Goal: Task Accomplishment & Management: Manage account settings

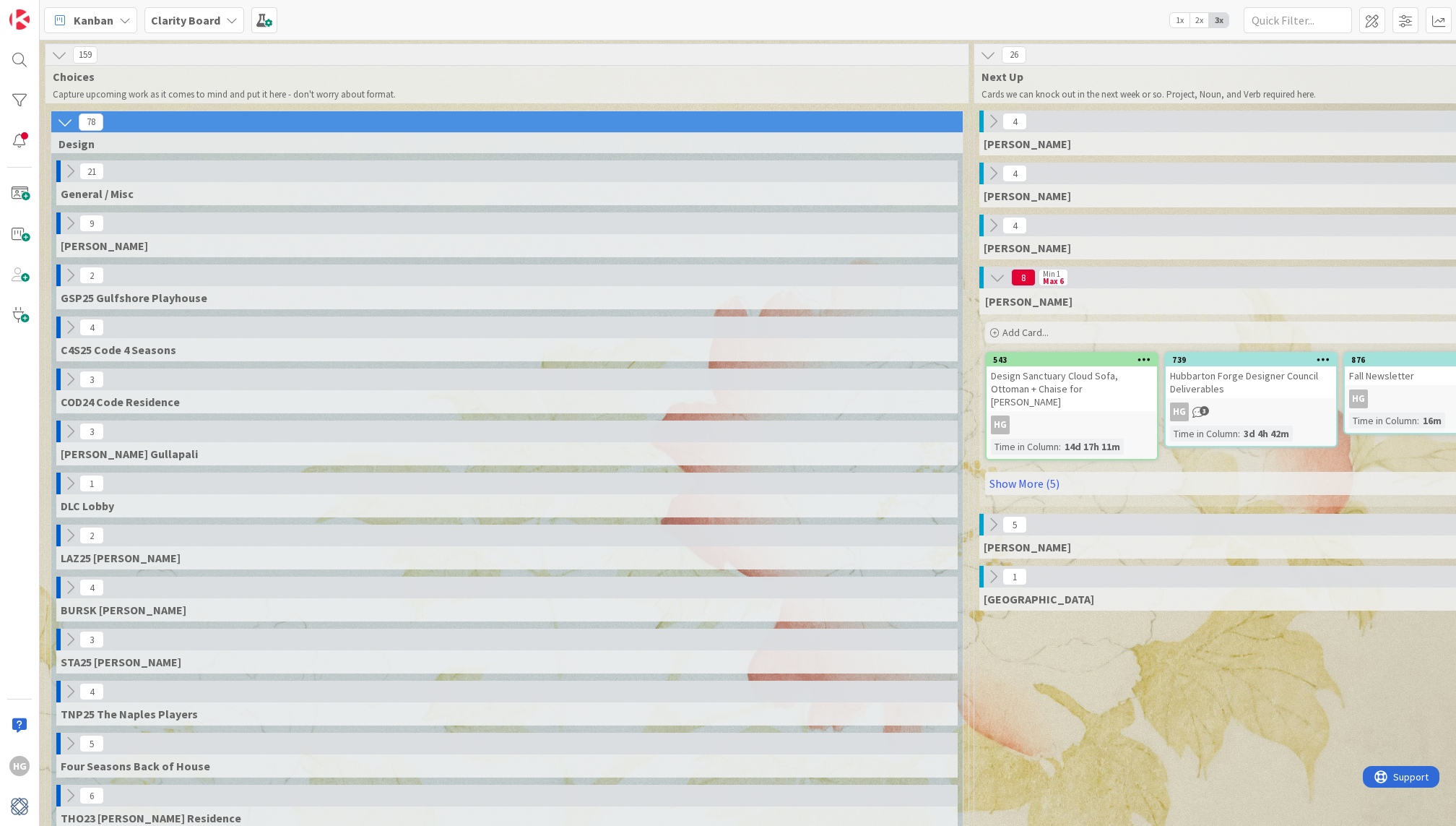
scroll to position [0, 1297]
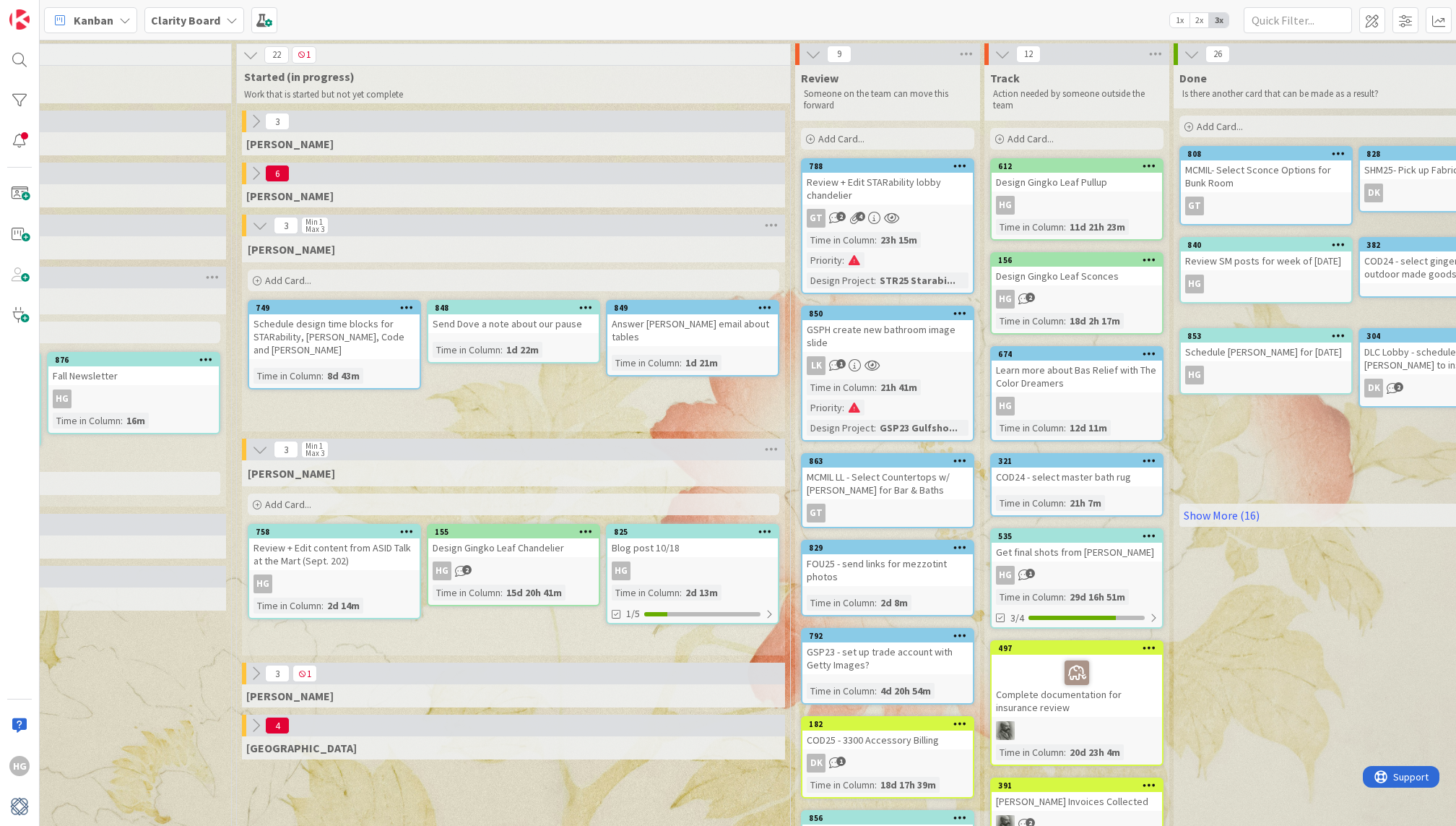
click at [685, 552] on div "Blog post 10/18" at bounding box center [692, 548] width 170 height 19
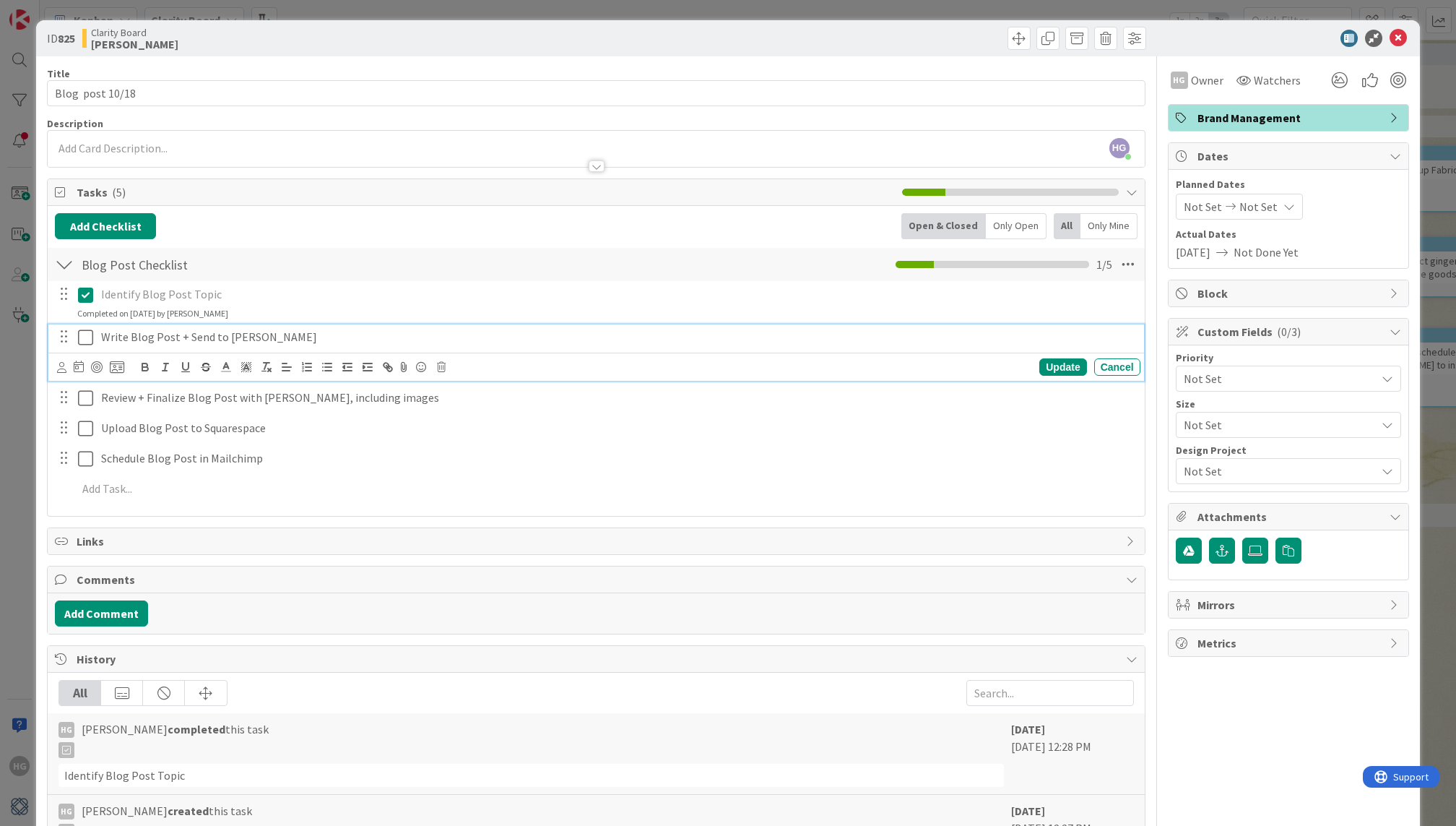
click at [87, 342] on icon at bounding box center [85, 338] width 15 height 17
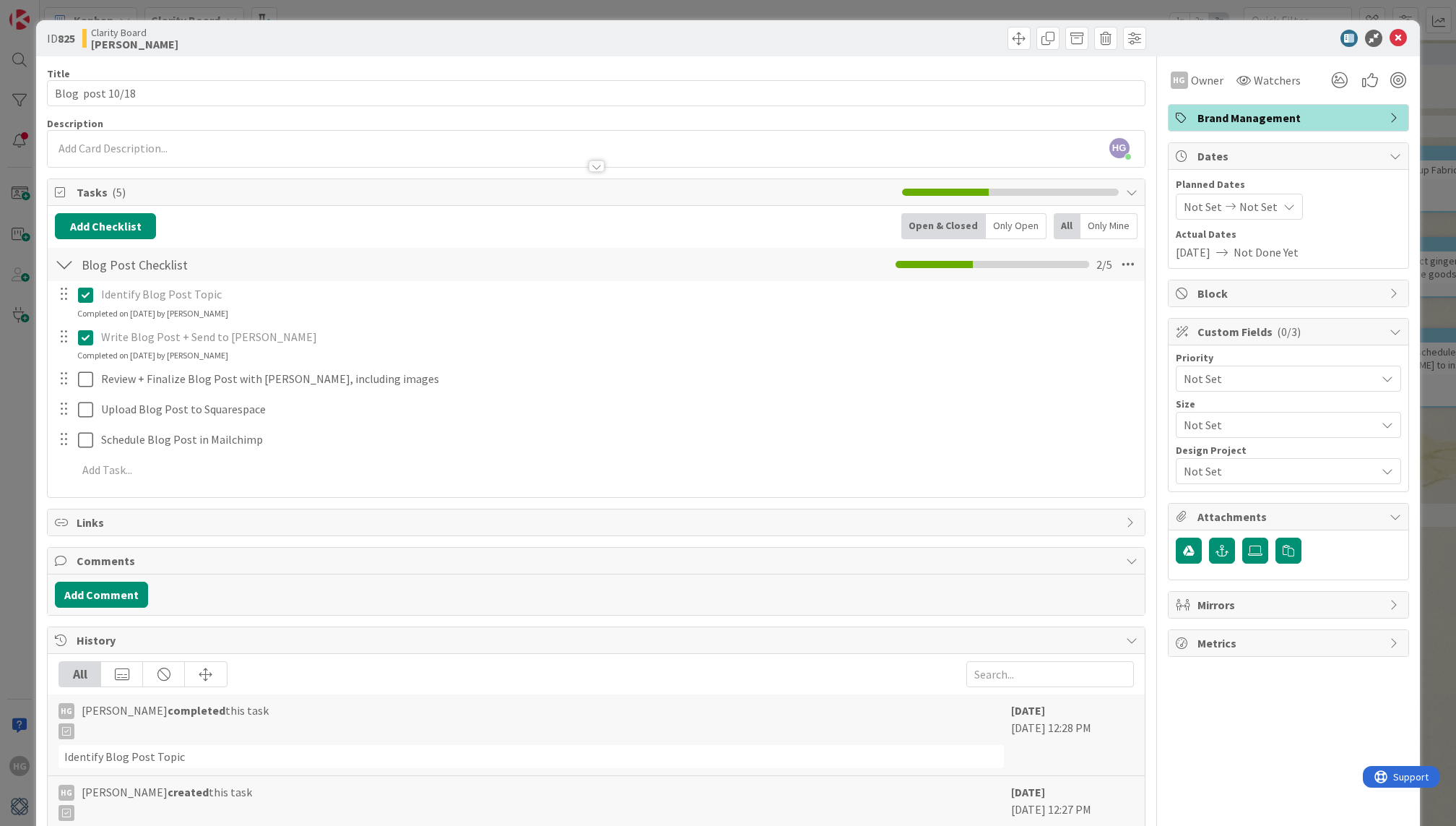
click at [1408, 38] on div at bounding box center [1281, 38] width 256 height 17
click at [1398, 38] on icon at bounding box center [1398, 38] width 17 height 17
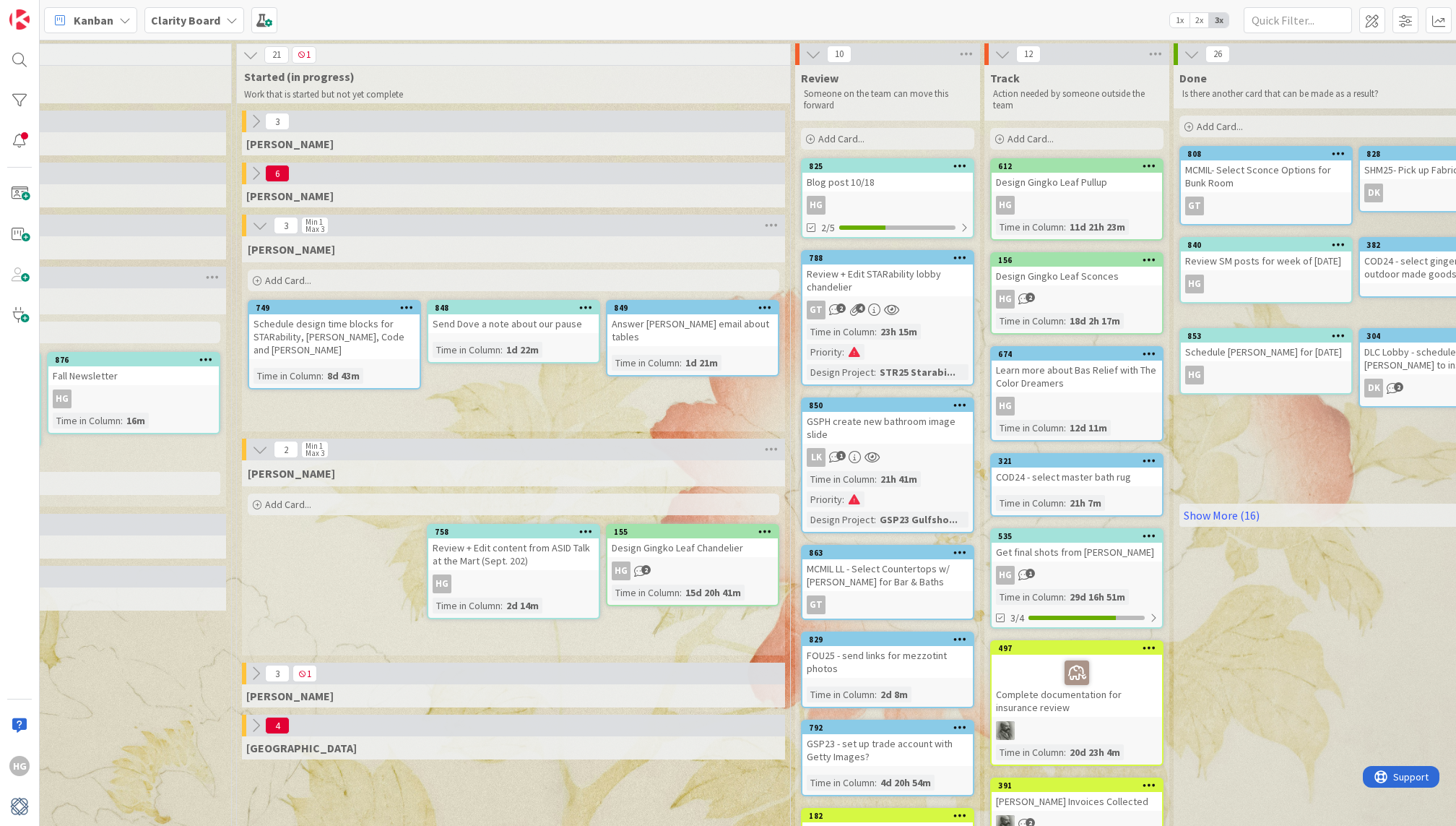
click at [910, 183] on div "Blog post 10/18" at bounding box center [887, 182] width 170 height 19
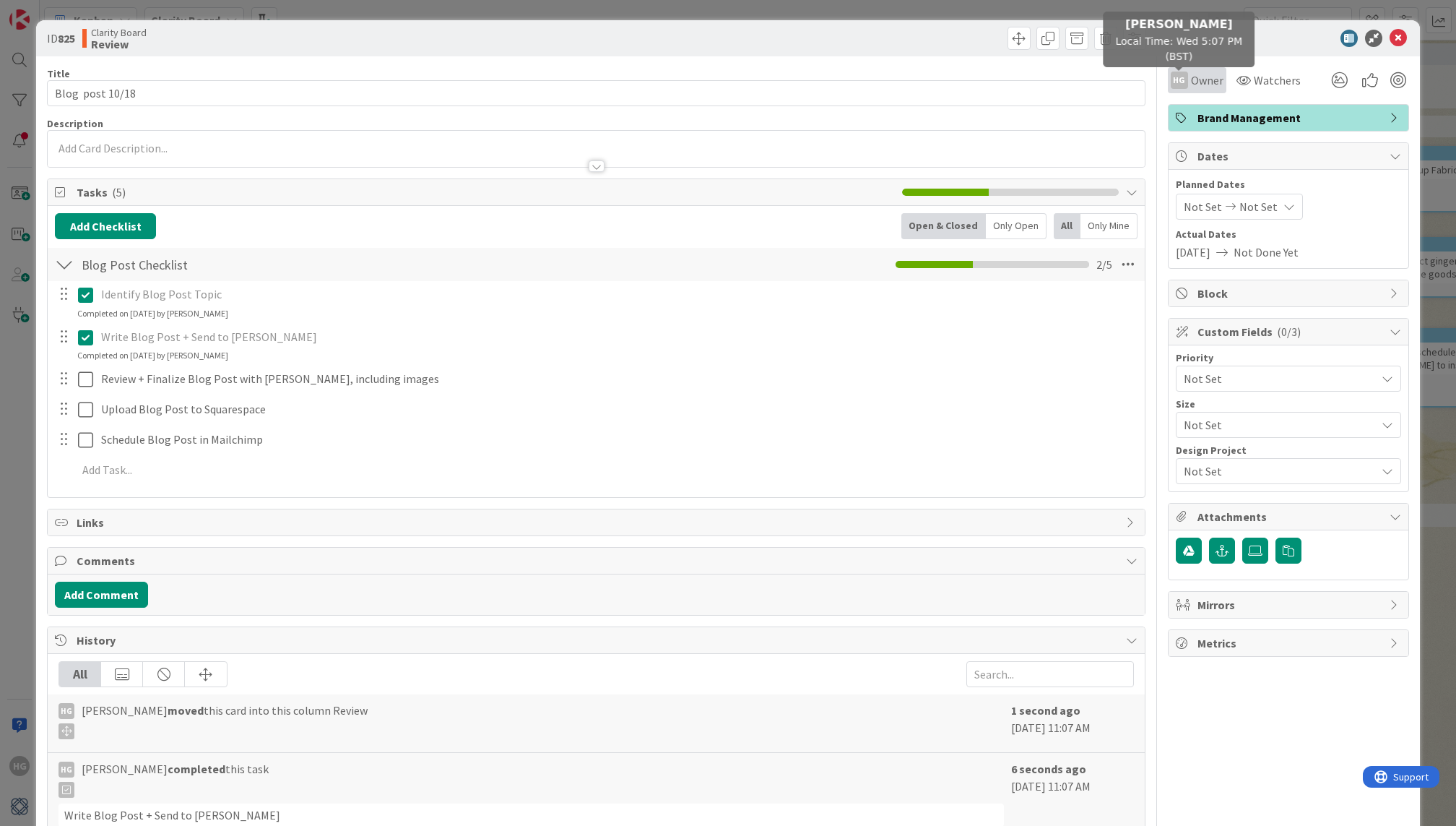
click at [1177, 81] on div "HG" at bounding box center [1180, 80] width 17 height 17
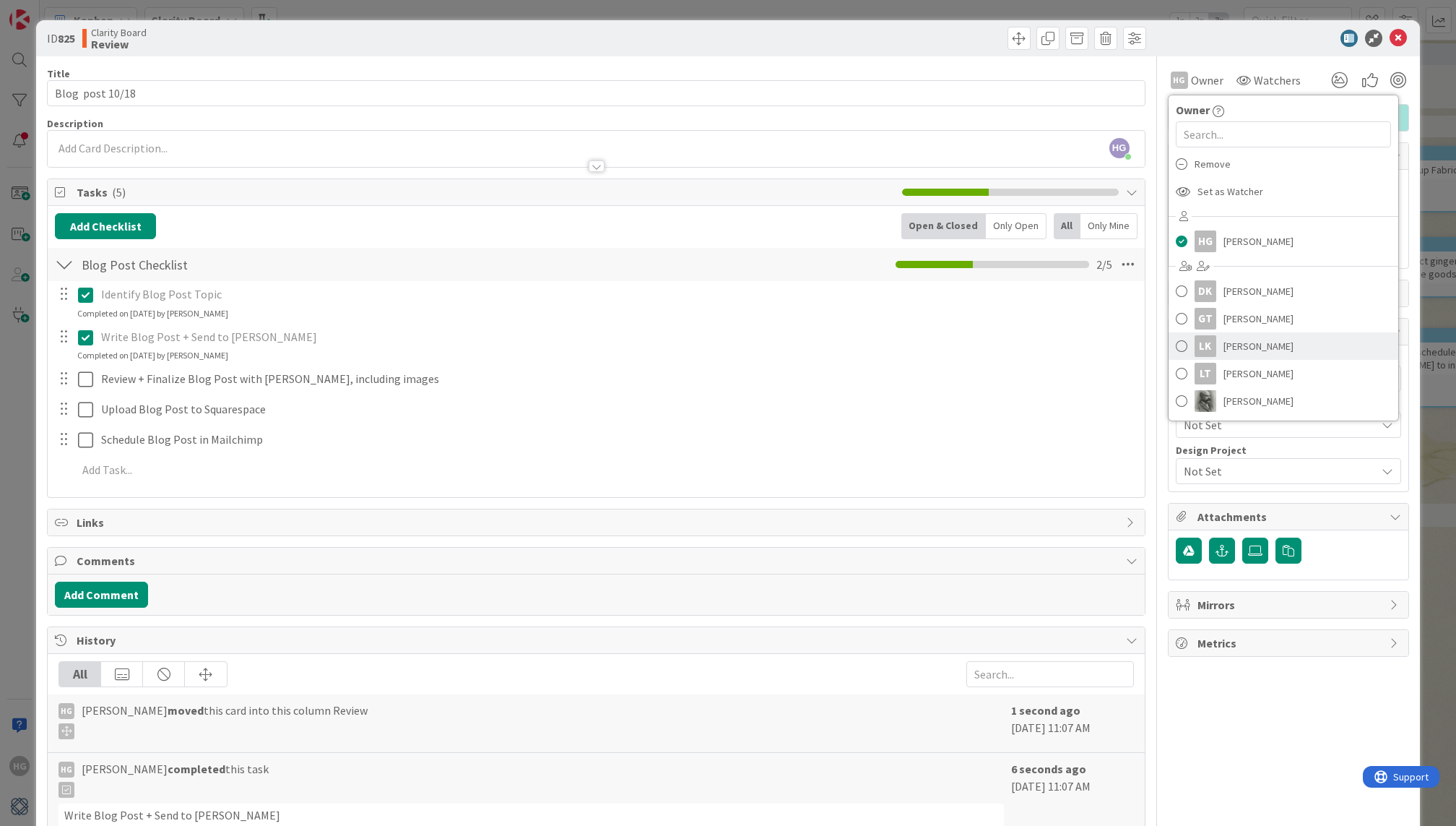
click at [1219, 349] on link "LK [PERSON_NAME]" at bounding box center [1283, 345] width 230 height 27
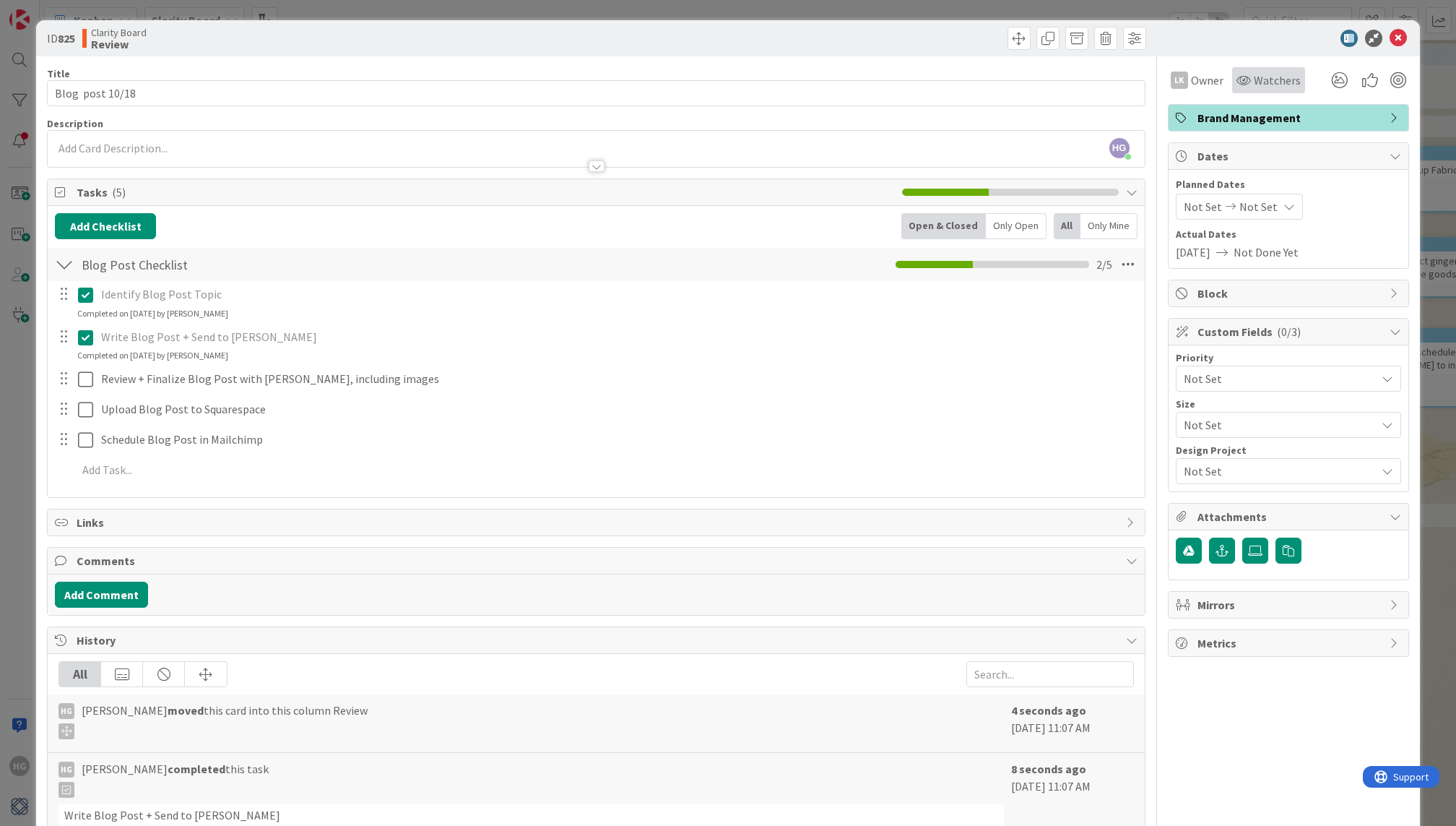
click at [1260, 79] on span "Watchers" at bounding box center [1277, 80] width 47 height 17
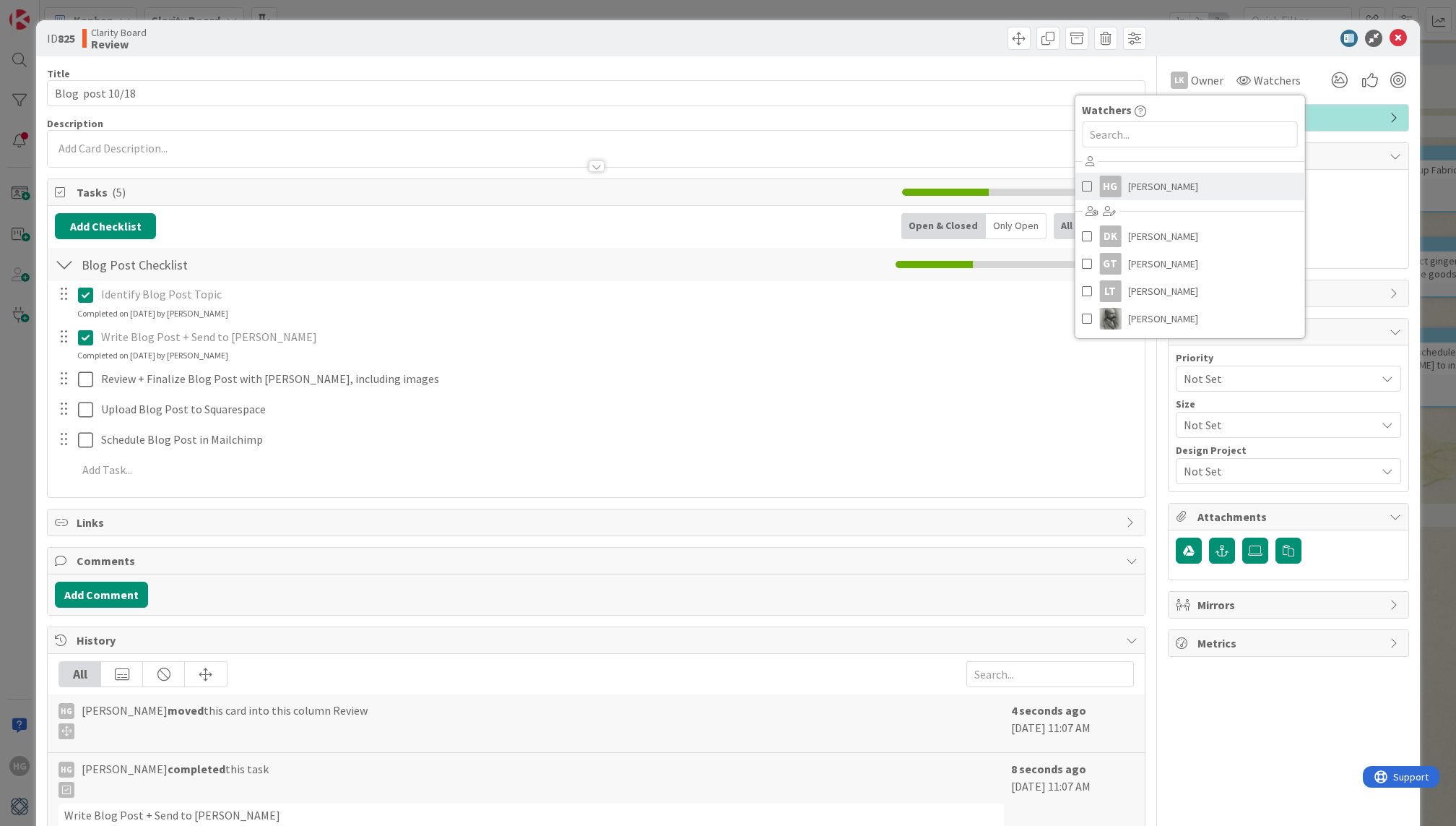
click at [1181, 177] on span "[PERSON_NAME]" at bounding box center [1162, 187] width 70 height 22
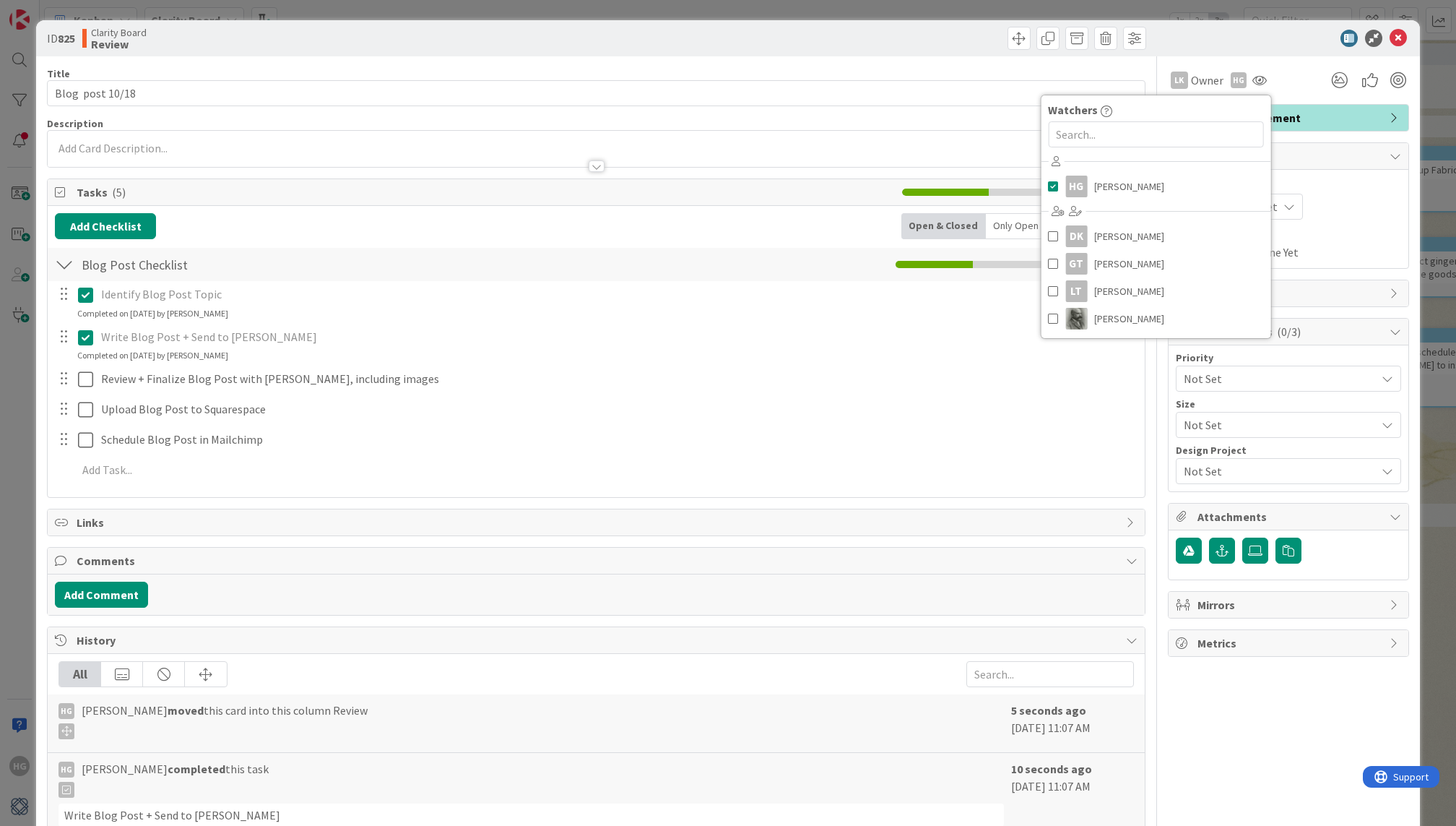
click at [1371, 257] on div "[DATE] Not Done Yet" at bounding box center [1288, 252] width 225 height 17
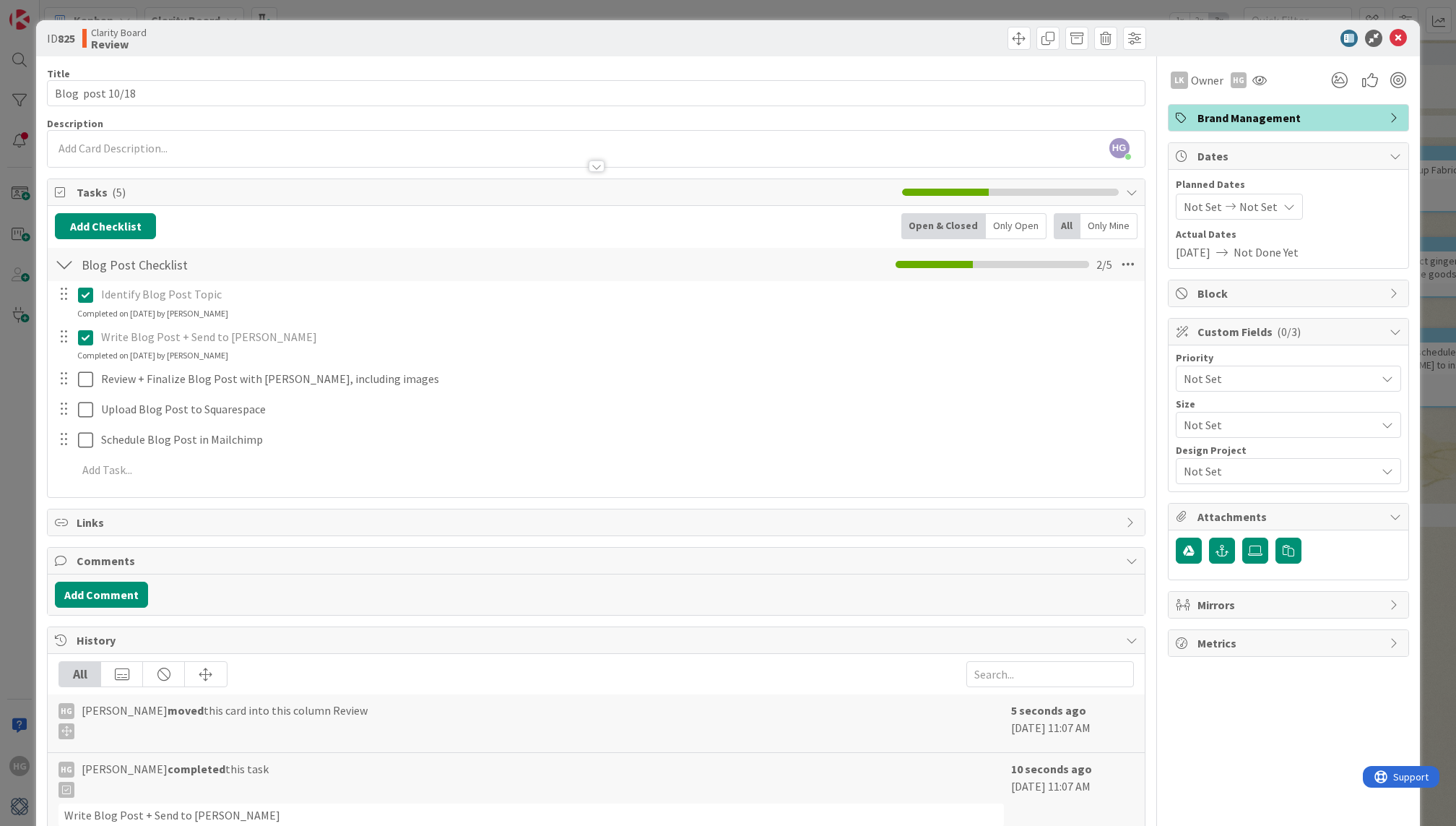
click at [1252, 210] on span "Not Set" at bounding box center [1258, 206] width 38 height 17
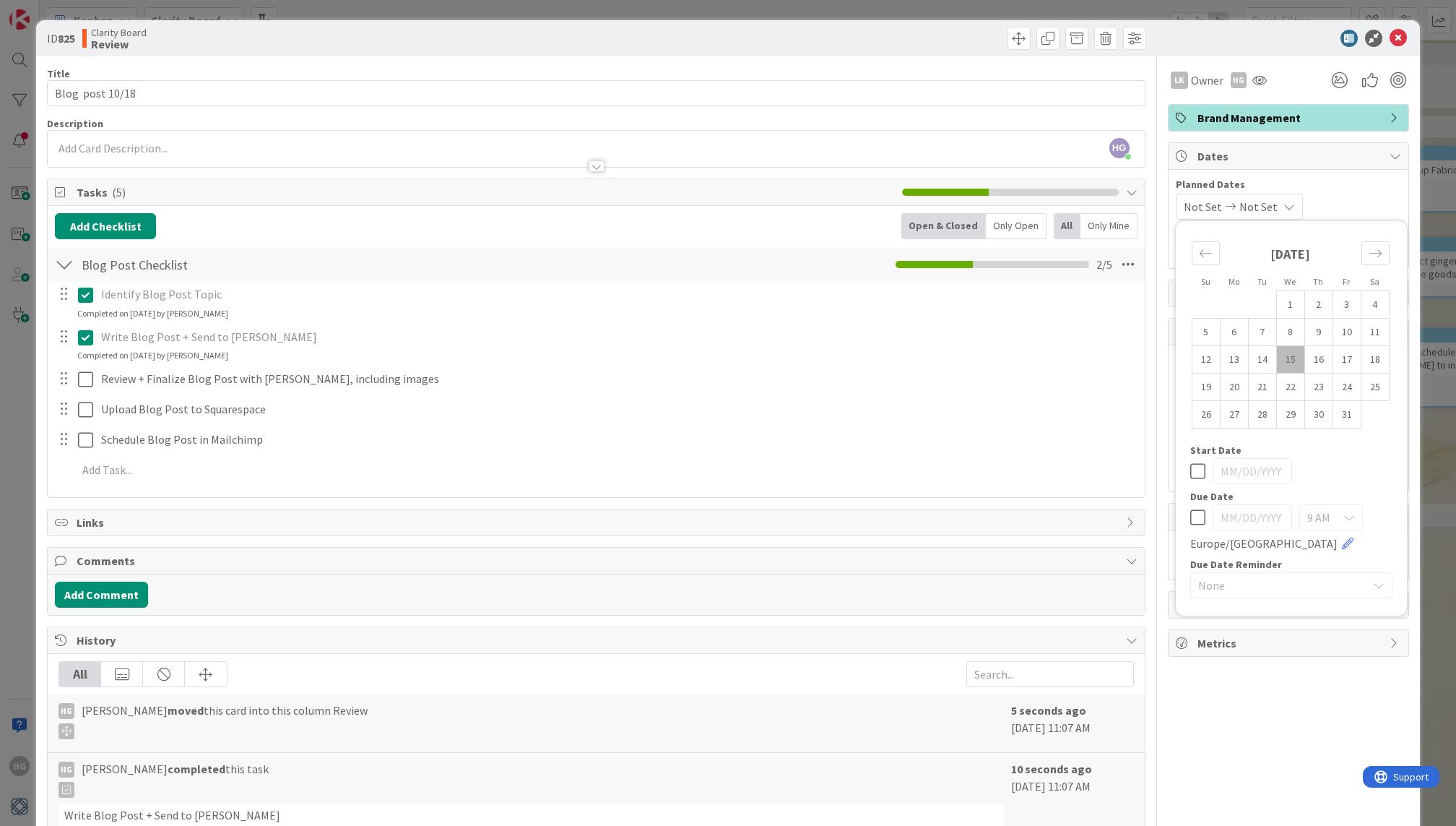
click at [1204, 513] on icon at bounding box center [1197, 517] width 15 height 17
type input "[DATE]"
click at [1348, 365] on td "17" at bounding box center [1347, 360] width 28 height 27
type input "[DATE]"
click at [1396, 152] on icon at bounding box center [1395, 155] width 12 height 12
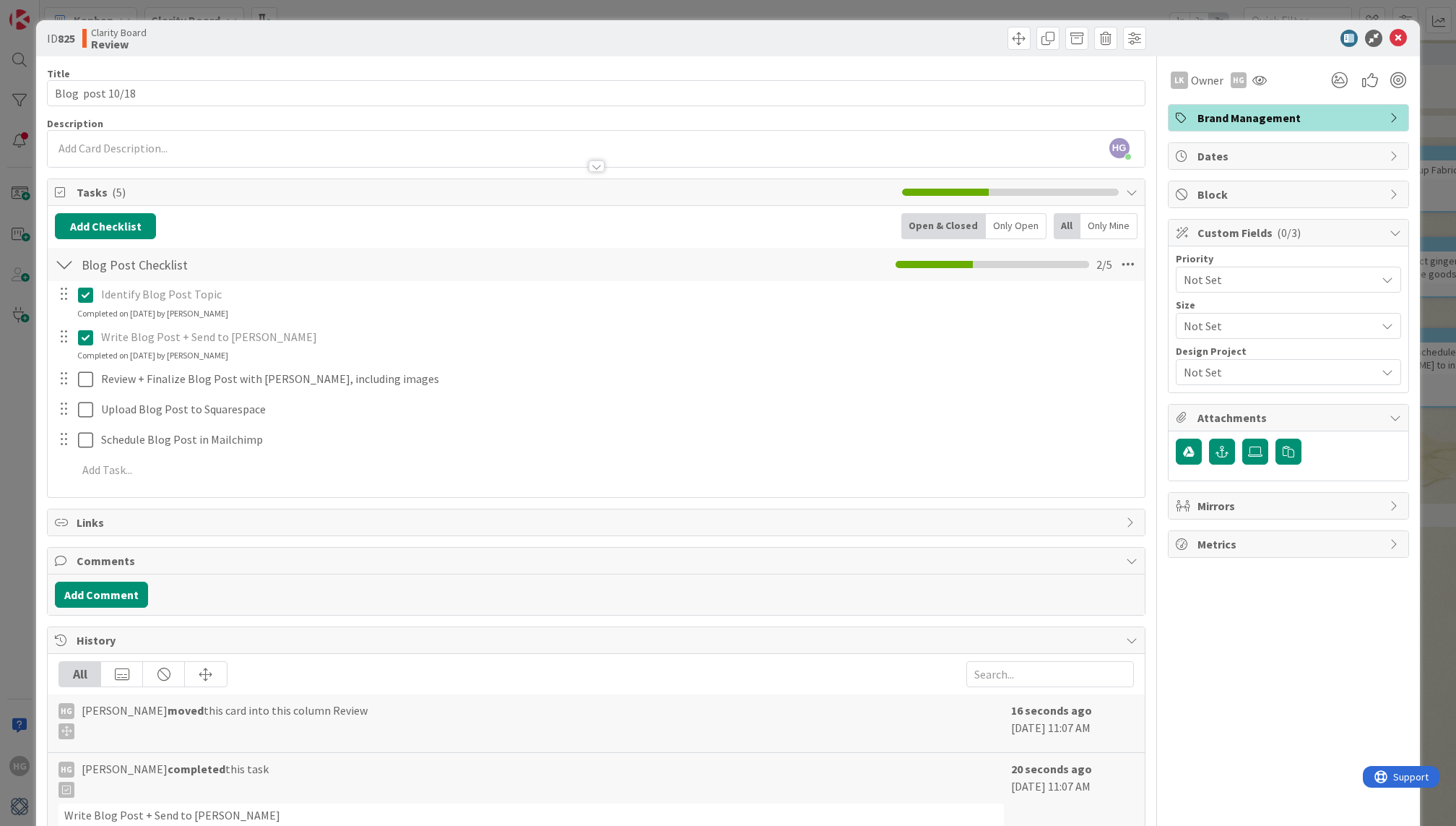
click at [1221, 287] on span "Not Set" at bounding box center [1276, 280] width 185 height 20
click at [1222, 371] on link "High" at bounding box center [1287, 365] width 222 height 26
click at [1196, 448] on button "button" at bounding box center [1188, 451] width 26 height 26
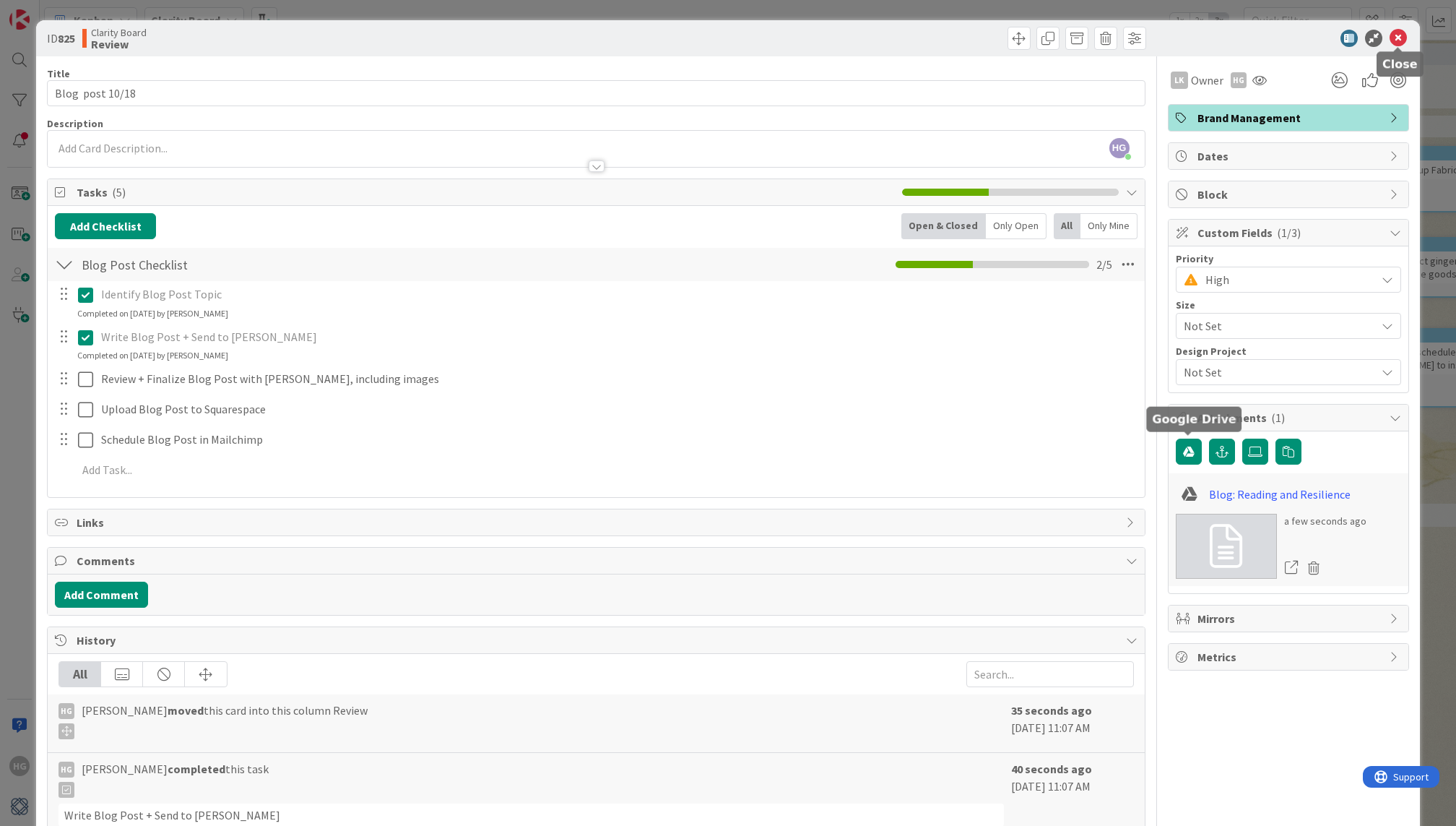
click at [1398, 42] on icon at bounding box center [1398, 38] width 17 height 17
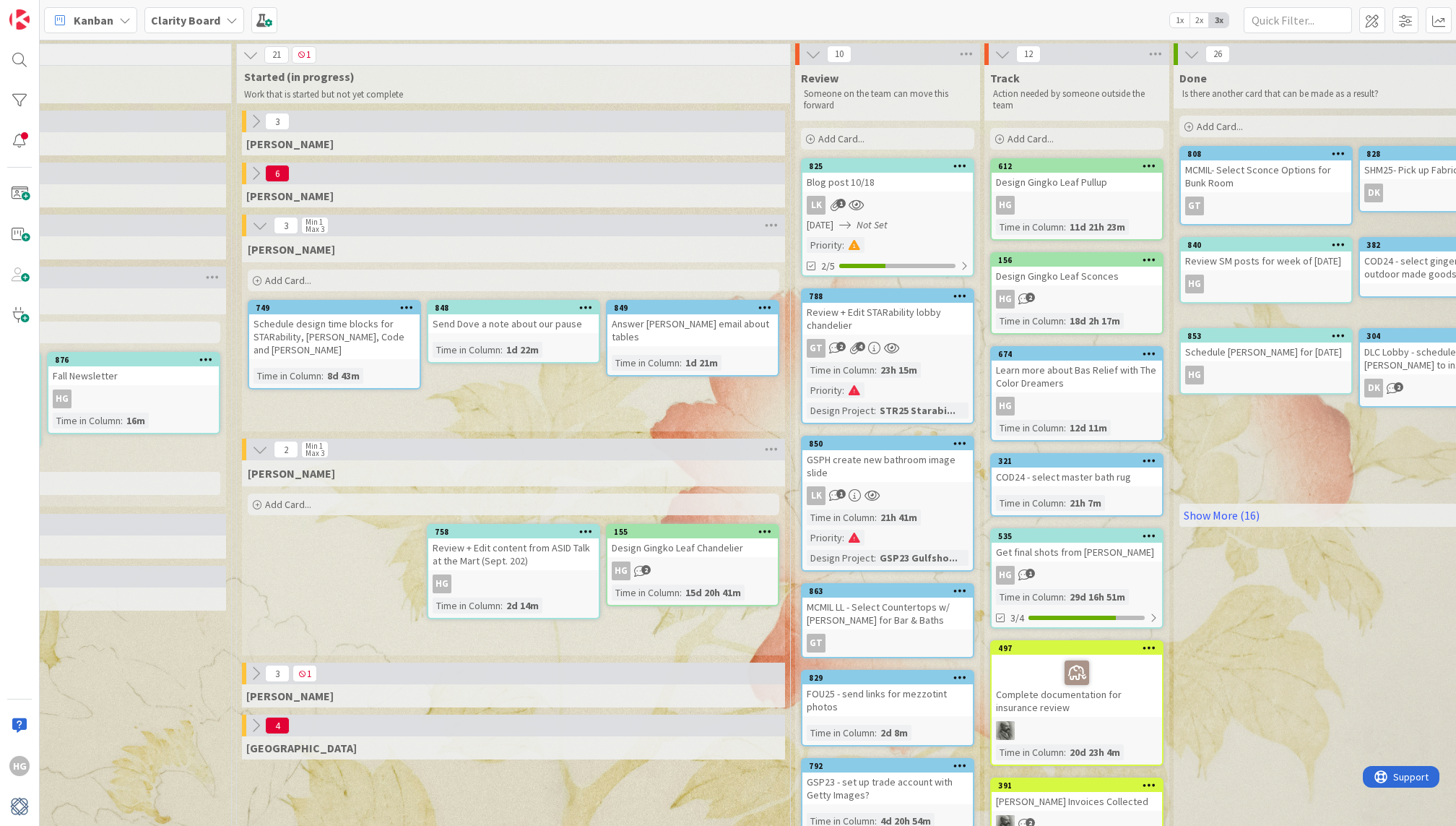
click at [939, 196] on div "LK 1" at bounding box center [887, 205] width 170 height 19
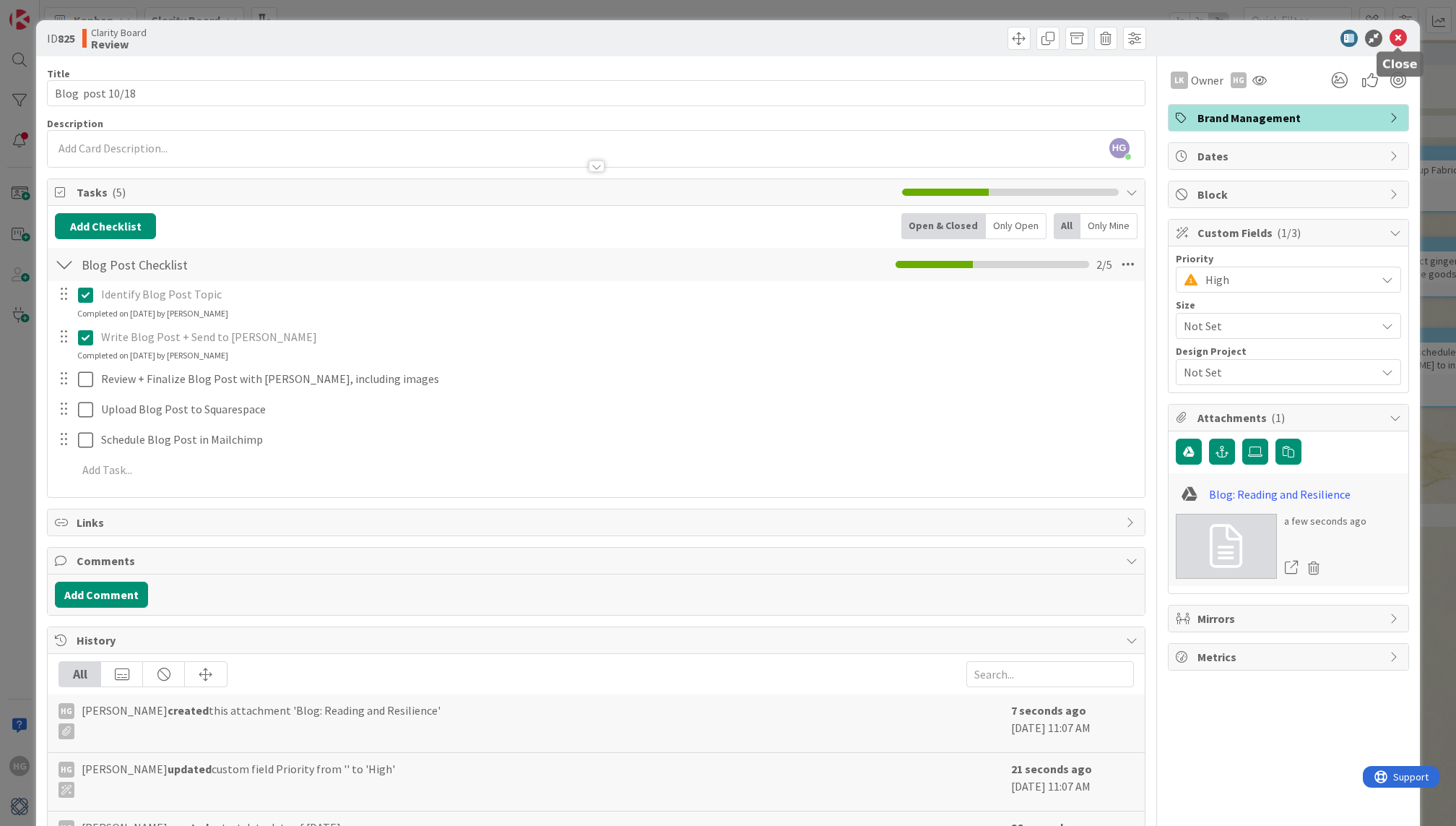
click at [1397, 32] on icon at bounding box center [1398, 38] width 17 height 17
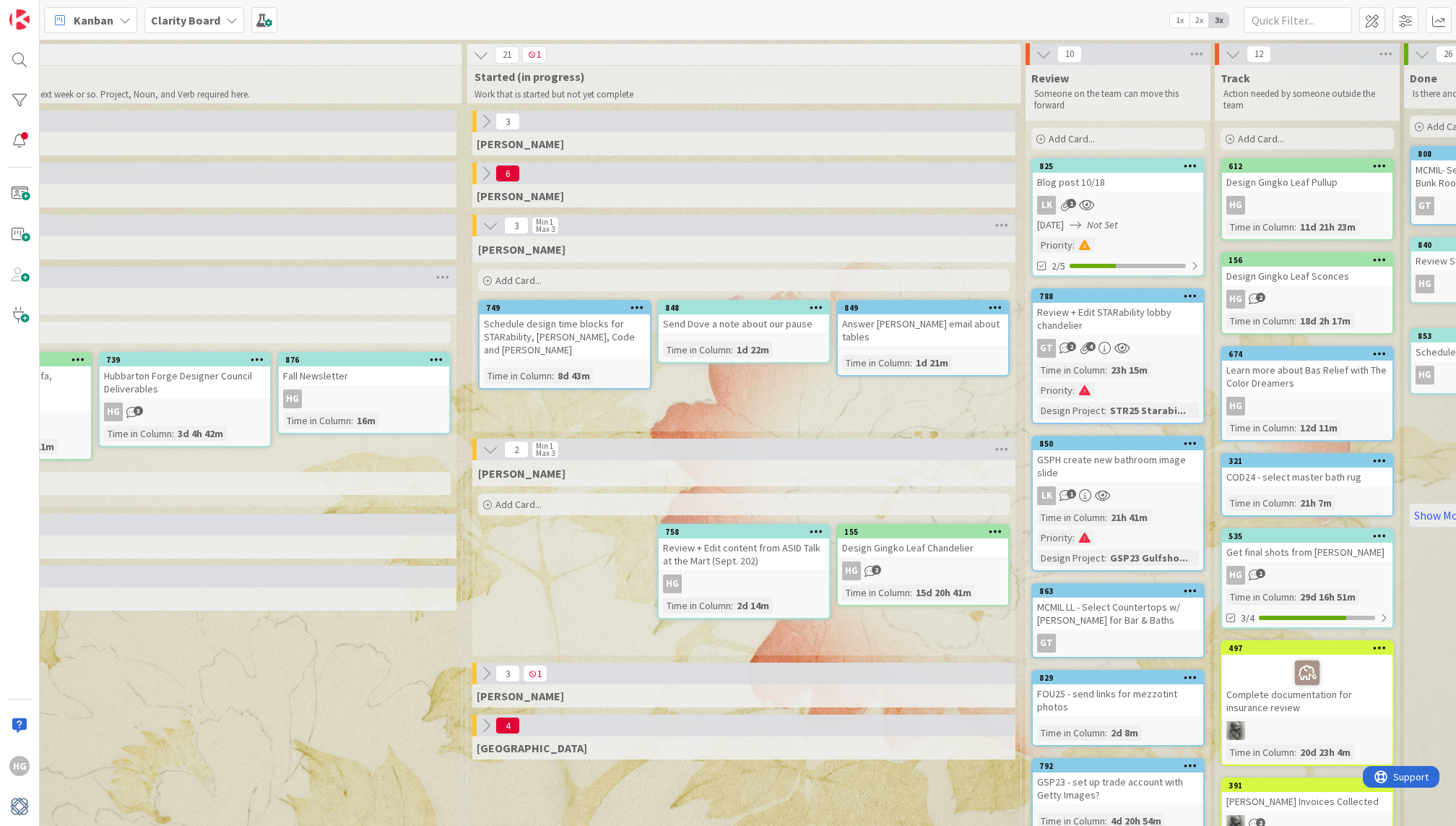
scroll to position [0, 1064]
click at [684, 546] on div "Review + Edit content from ASID Talk at the Mart (Sept. 202)" at bounding box center [745, 554] width 170 height 31
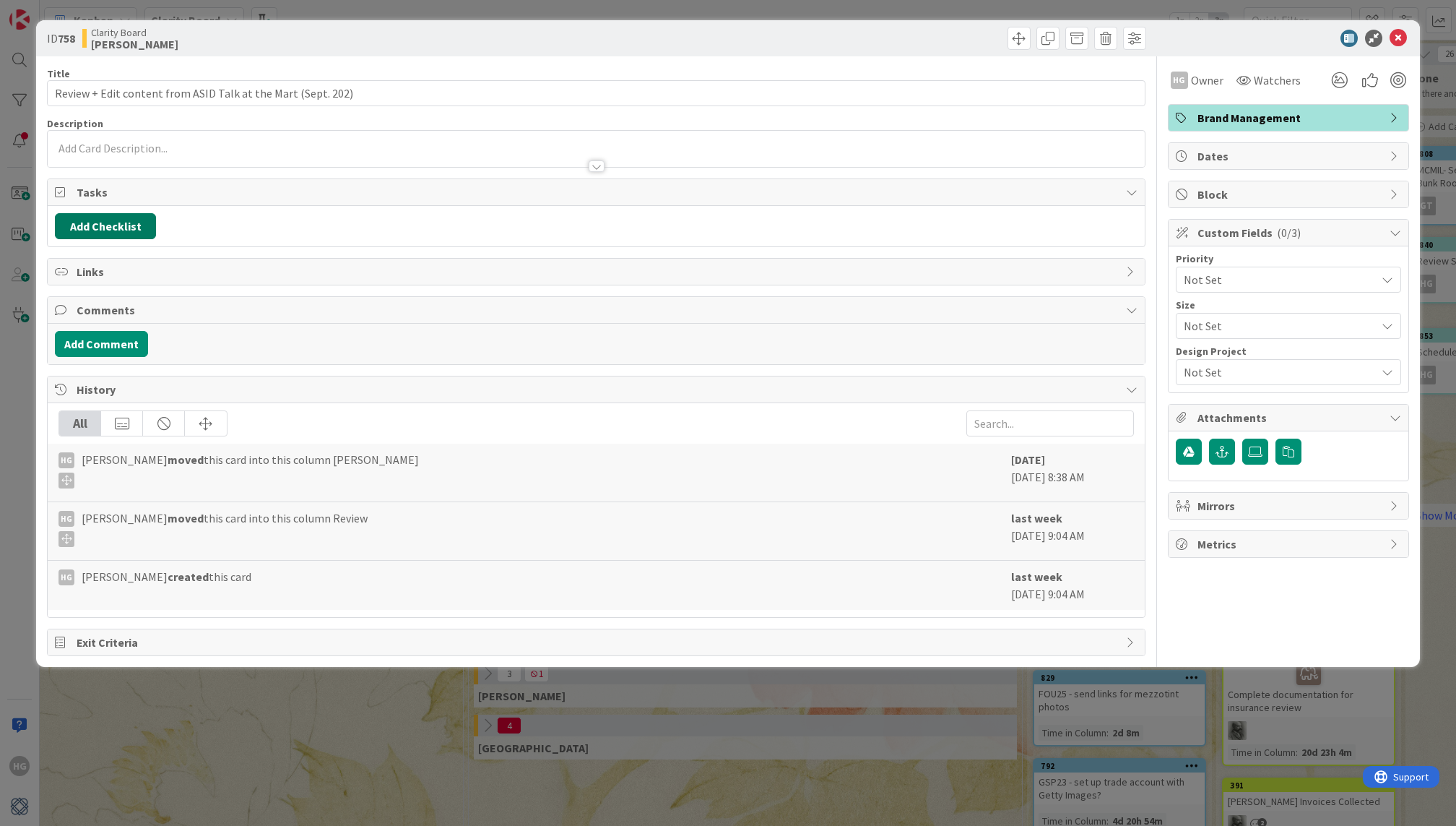
click at [141, 225] on button "Add Checklist" at bounding box center [105, 225] width 101 height 26
type input "videos"
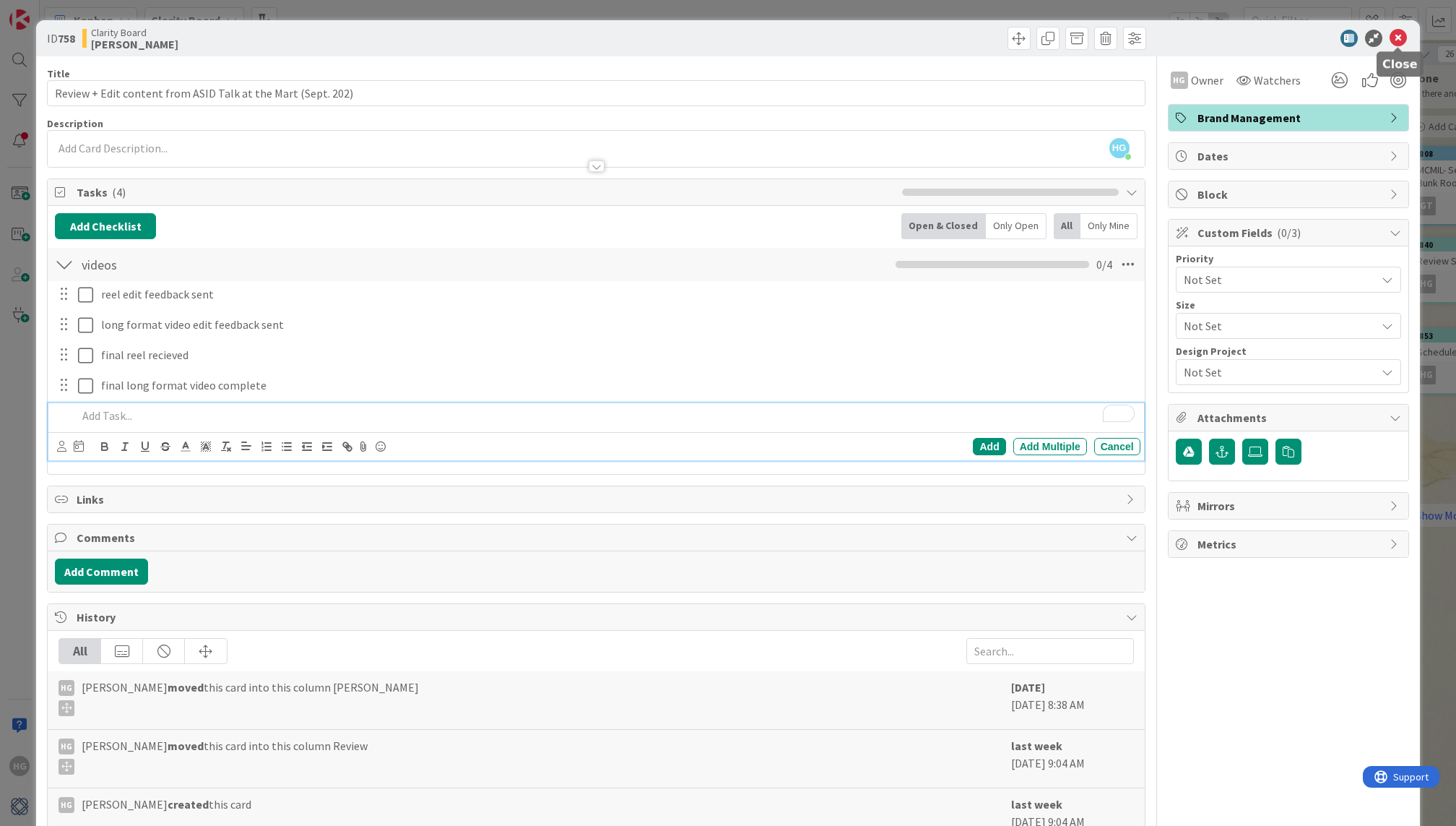
click at [1399, 39] on icon at bounding box center [1398, 38] width 17 height 17
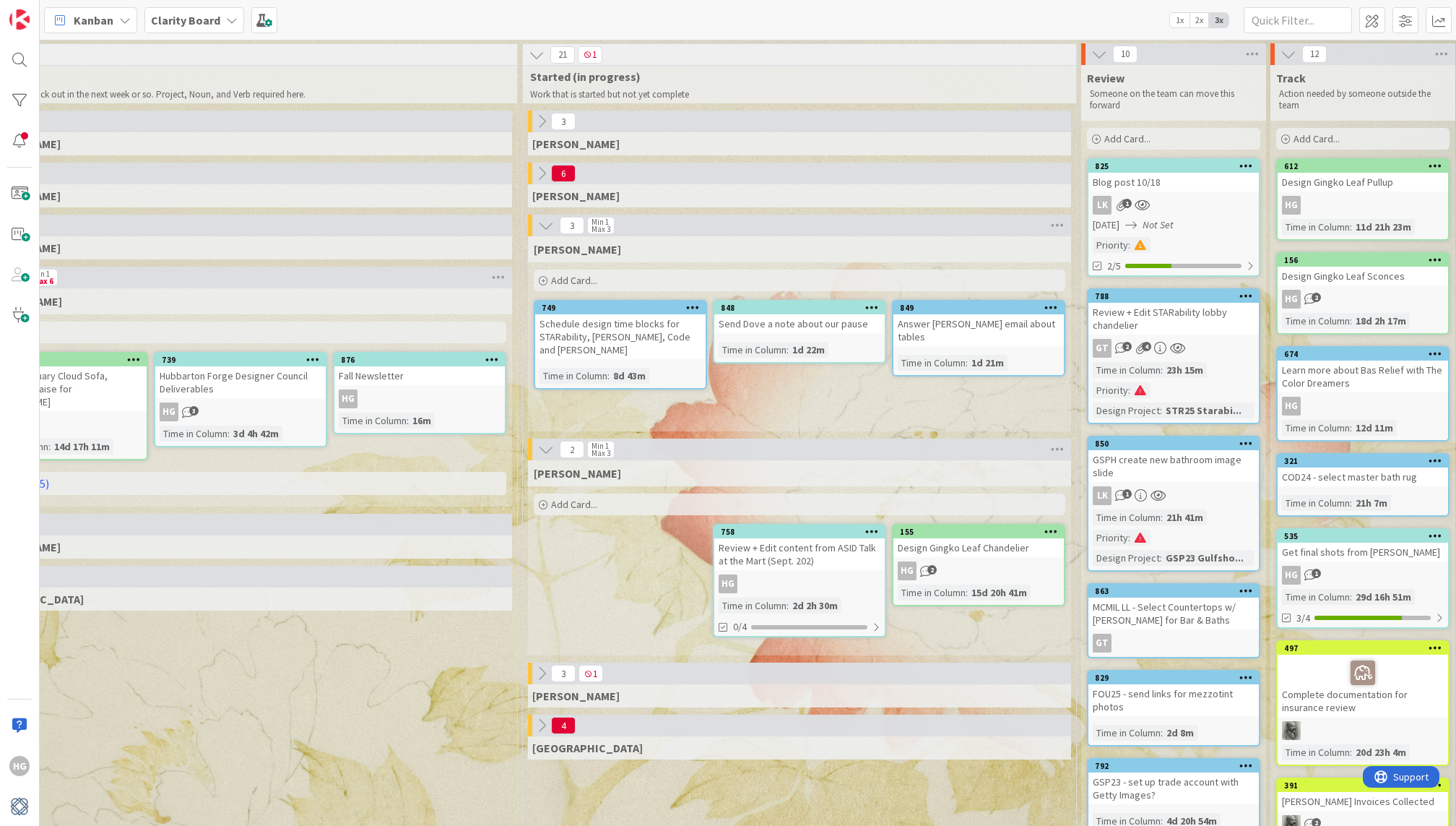
scroll to position [0, 1014]
